Goal: Information Seeking & Learning: Learn about a topic

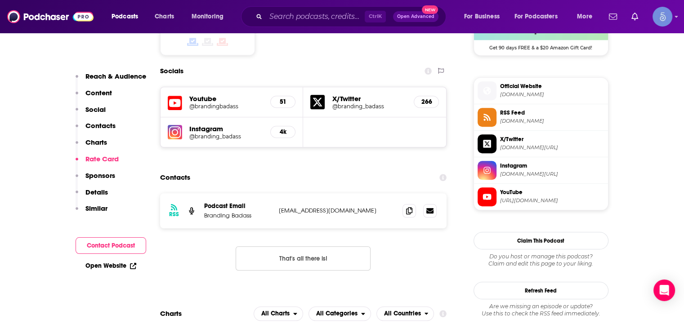
scroll to position [584, 0]
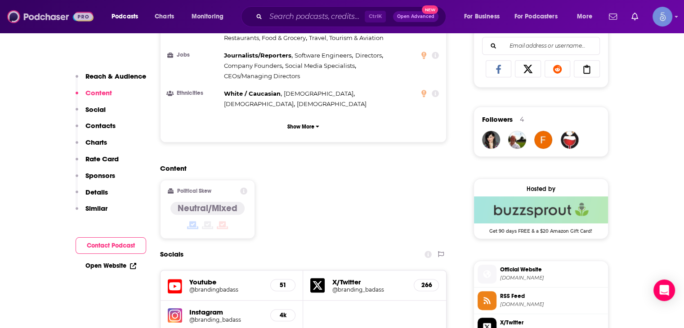
click at [43, 18] on img at bounding box center [50, 16] width 86 height 17
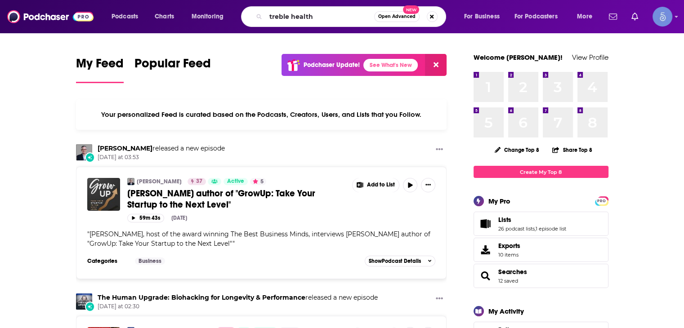
type input "treble health"
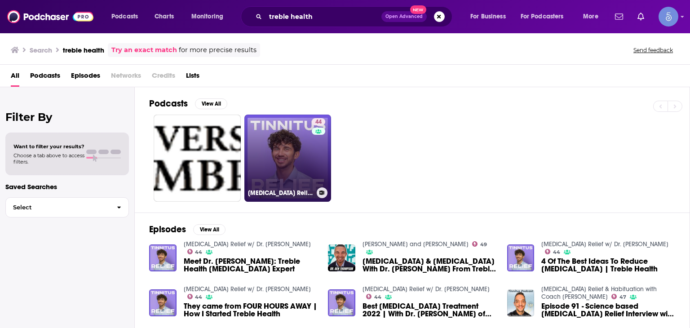
click at [325, 168] on div "44" at bounding box center [320, 152] width 16 height 69
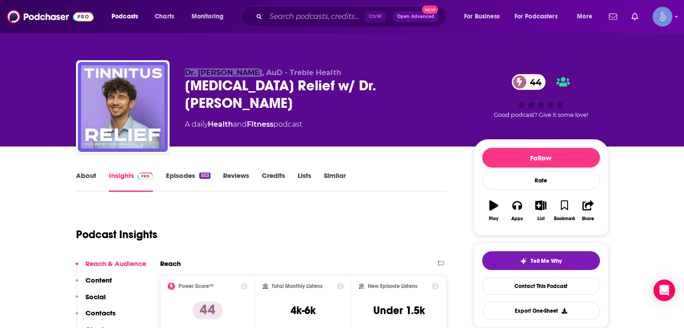
drag, startPoint x: 253, startPoint y: 73, endPoint x: 185, endPoint y: 73, distance: 68.3
click at [185, 73] on span "Dr. [PERSON_NAME], AuD - Treble Health" at bounding box center [263, 72] width 156 height 9
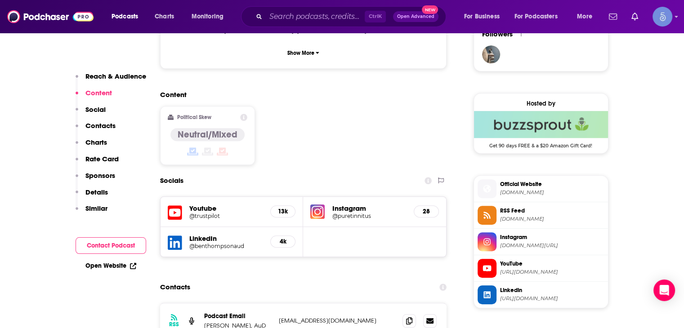
scroll to position [764, 0]
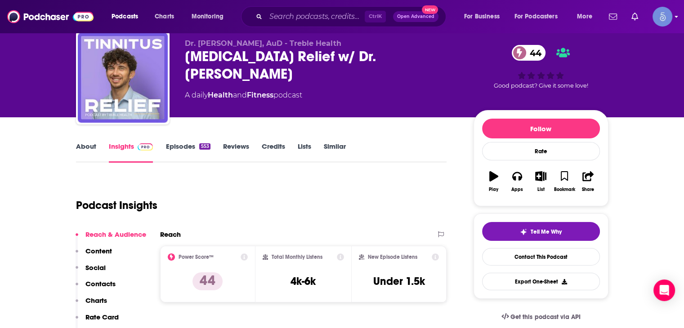
scroll to position [45, 0]
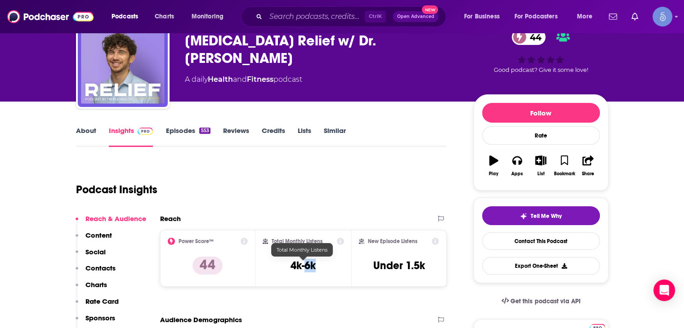
drag, startPoint x: 319, startPoint y: 265, endPoint x: 304, endPoint y: 265, distance: 14.8
click at [304, 265] on div "Total Monthly Listens 4k-6k" at bounding box center [302, 258] width 81 height 41
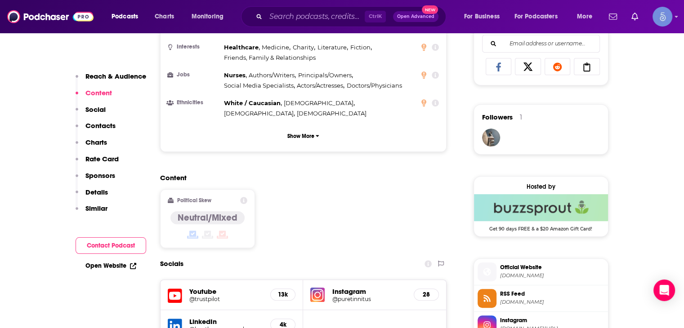
scroll to position [629, 0]
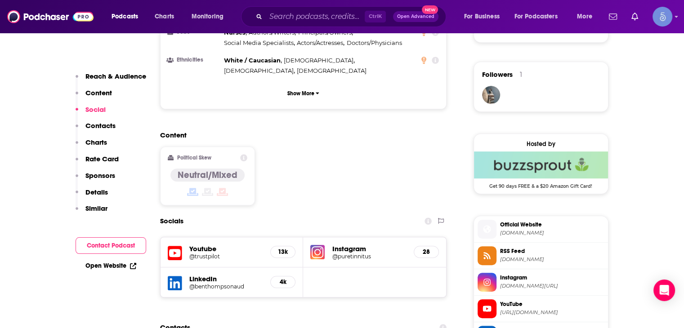
click at [217, 237] on div "Youtube @trustpilot 13k" at bounding box center [231, 252] width 143 height 30
click at [215, 244] on h5 "Youtube" at bounding box center [226, 248] width 74 height 9
click at [199, 253] on h5 "@trustpilot" at bounding box center [226, 256] width 74 height 7
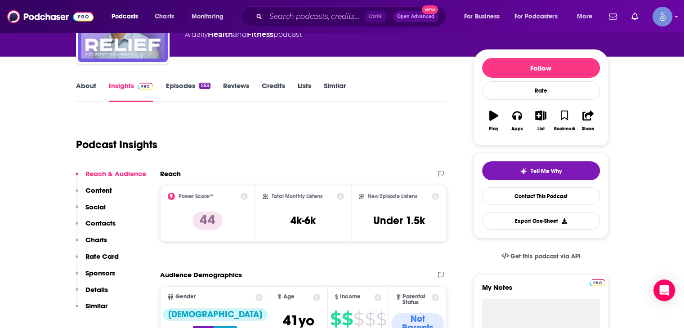
scroll to position [0, 0]
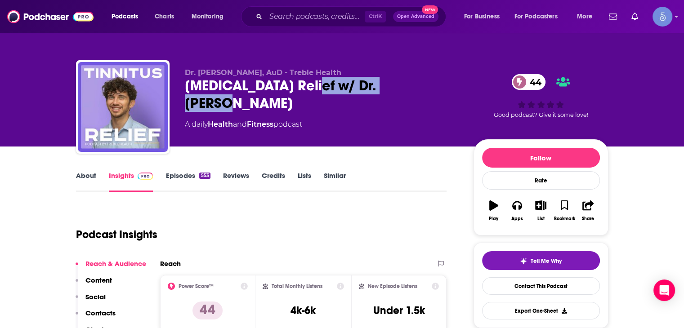
drag, startPoint x: 299, startPoint y: 85, endPoint x: 421, endPoint y: 81, distance: 121.8
click at [421, 81] on div "[MEDICAL_DATA] Relief w/ Dr. [PERSON_NAME] 44" at bounding box center [322, 94] width 274 height 35
copy h2 "Dr. [PERSON_NAME]"
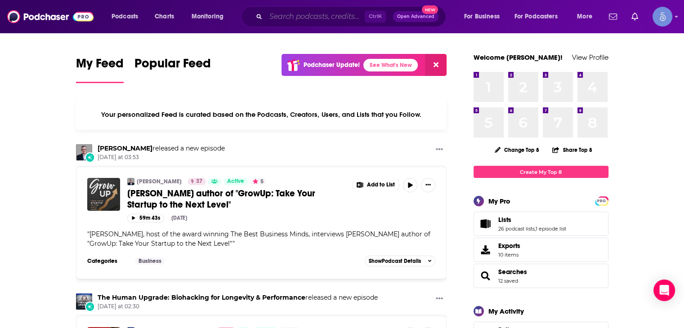
click at [329, 11] on input "Search podcasts, credits, & more..." at bounding box center [315, 16] width 99 height 14
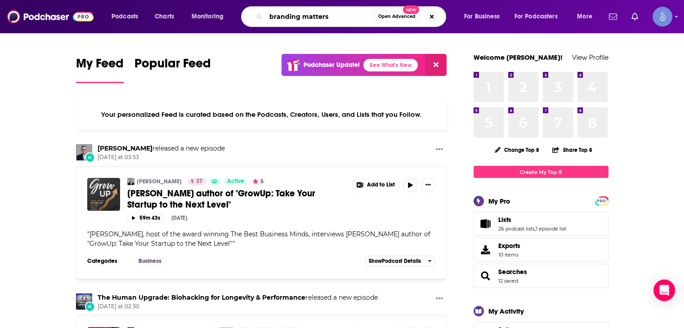
type input "branding matters"
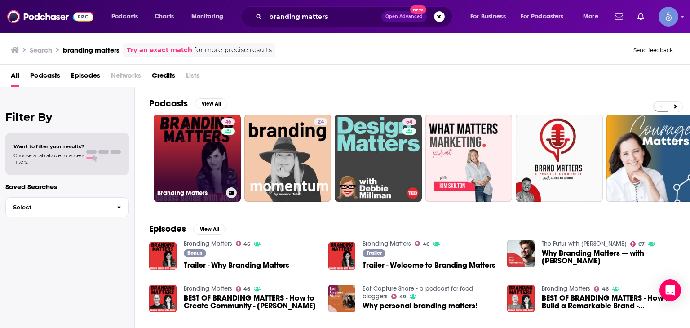
click at [206, 162] on link "46 Branding Matters" at bounding box center [197, 158] width 87 height 87
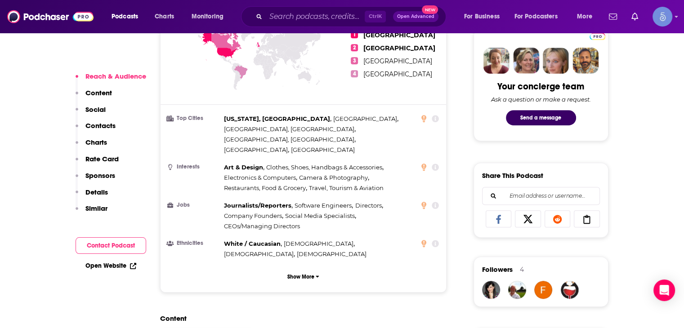
scroll to position [584, 0]
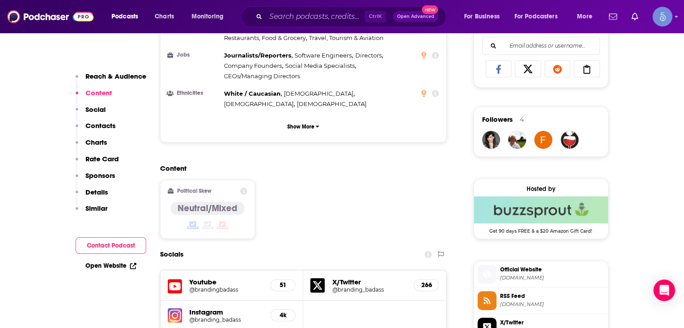
click at [233, 286] on h5 "@brandingbadass" at bounding box center [226, 289] width 74 height 7
